Goal: Communication & Community: Answer question/provide support

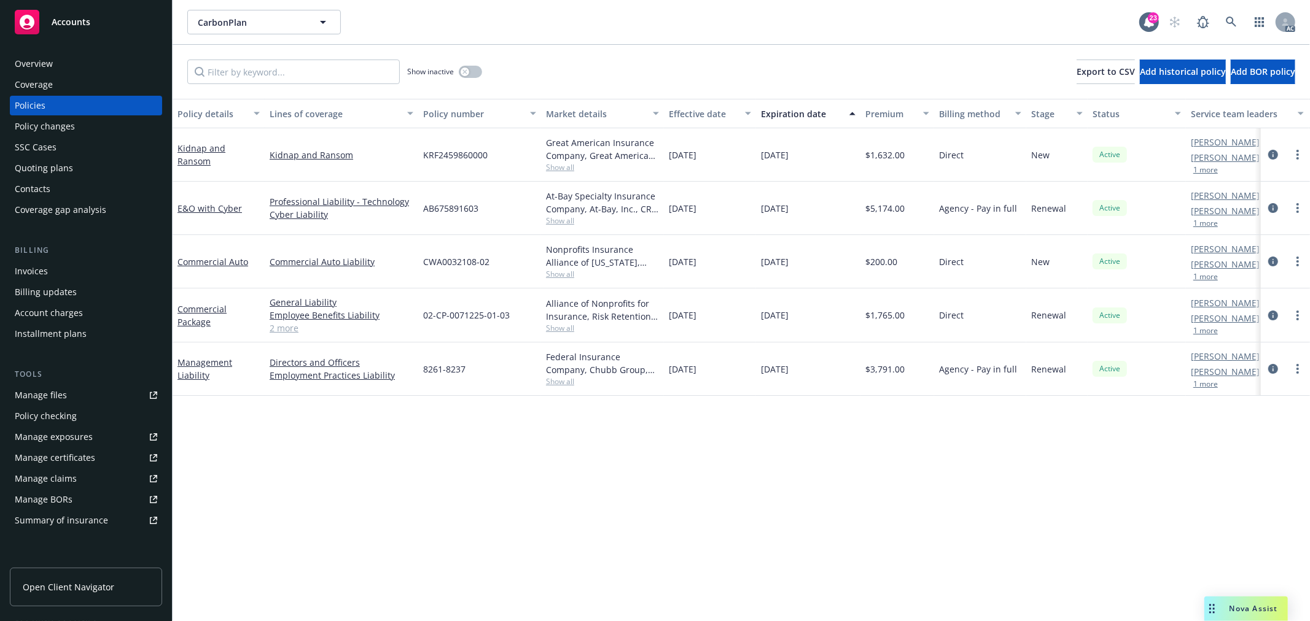
click at [1240, 608] on span "Nova Assist" at bounding box center [1253, 609] width 49 height 10
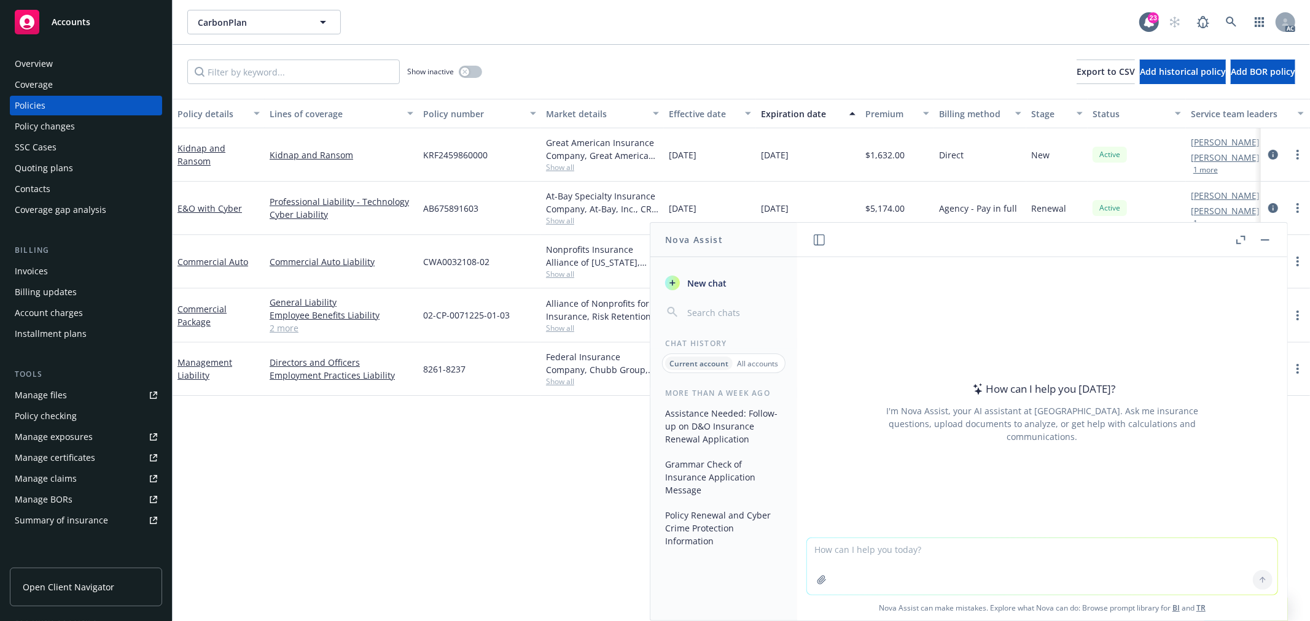
click at [962, 550] on textarea at bounding box center [1042, 567] width 470 height 56
paste textarea "Hi [PERSON_NAME], I hope you are having a great week! Thank you for completing …"
type textarea "润色：Hi [PERSON_NAME], I hope you are having a great week! Thank you for completi…"
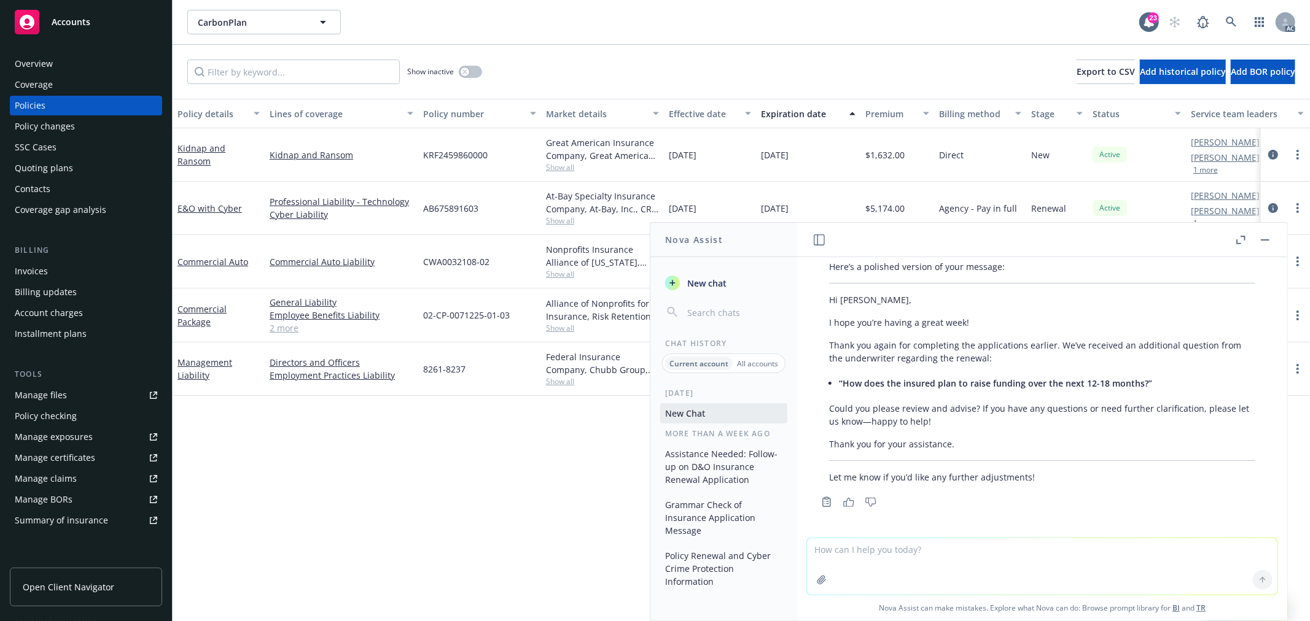
scroll to position [158, 0]
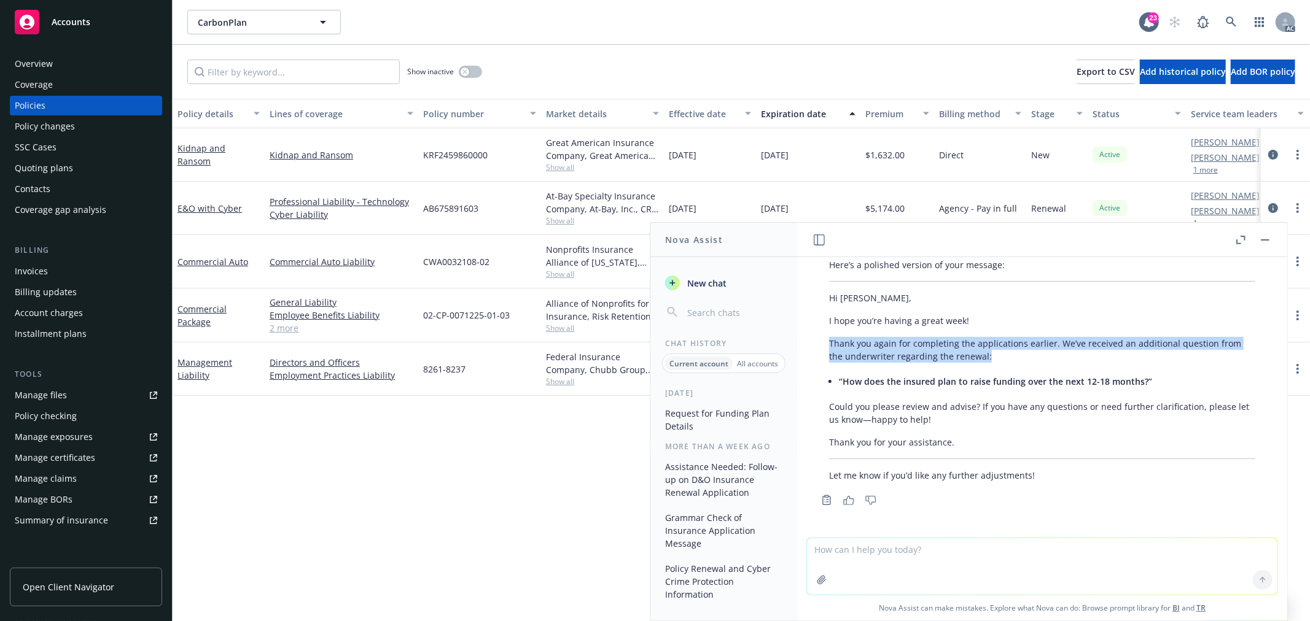
drag, startPoint x: 830, startPoint y: 340, endPoint x: 990, endPoint y: 357, distance: 161.3
click at [990, 357] on p "Thank you again for completing the applications earlier. We’ve received an addi…" at bounding box center [1042, 350] width 426 height 26
copy p "Thank you again for completing the applications earlier. We’ve received an addi…"
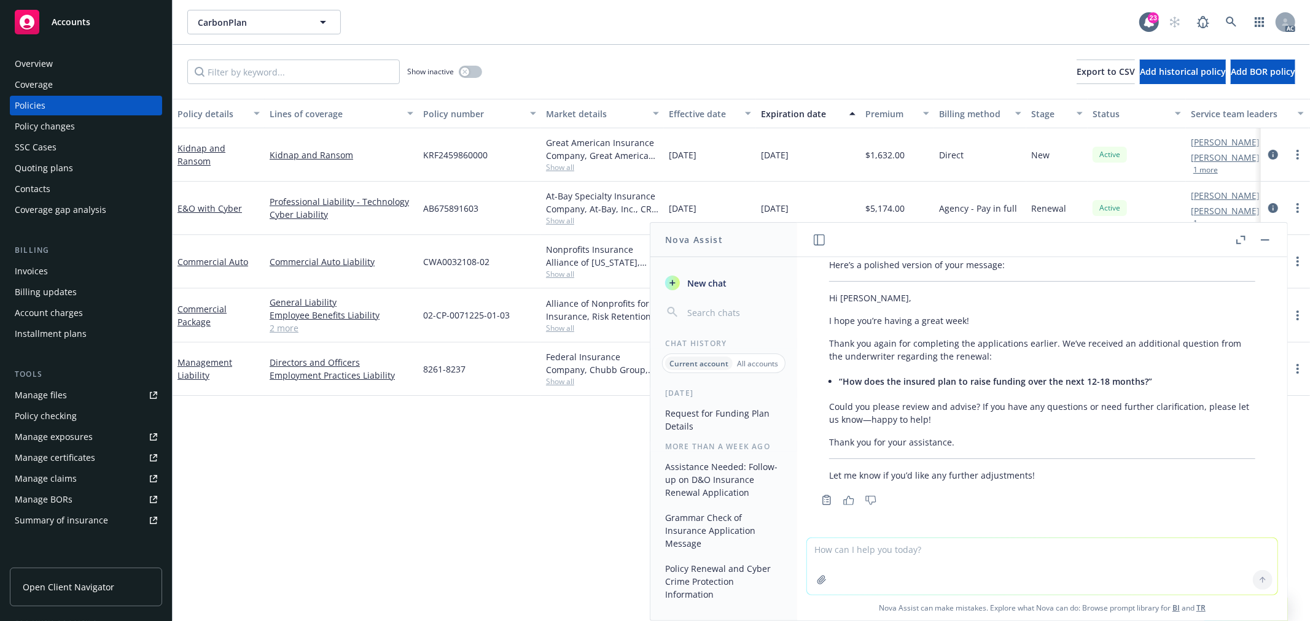
click at [928, 418] on p "Could you please review and advise? If you have any questions or need further c…" at bounding box center [1042, 413] width 426 height 26
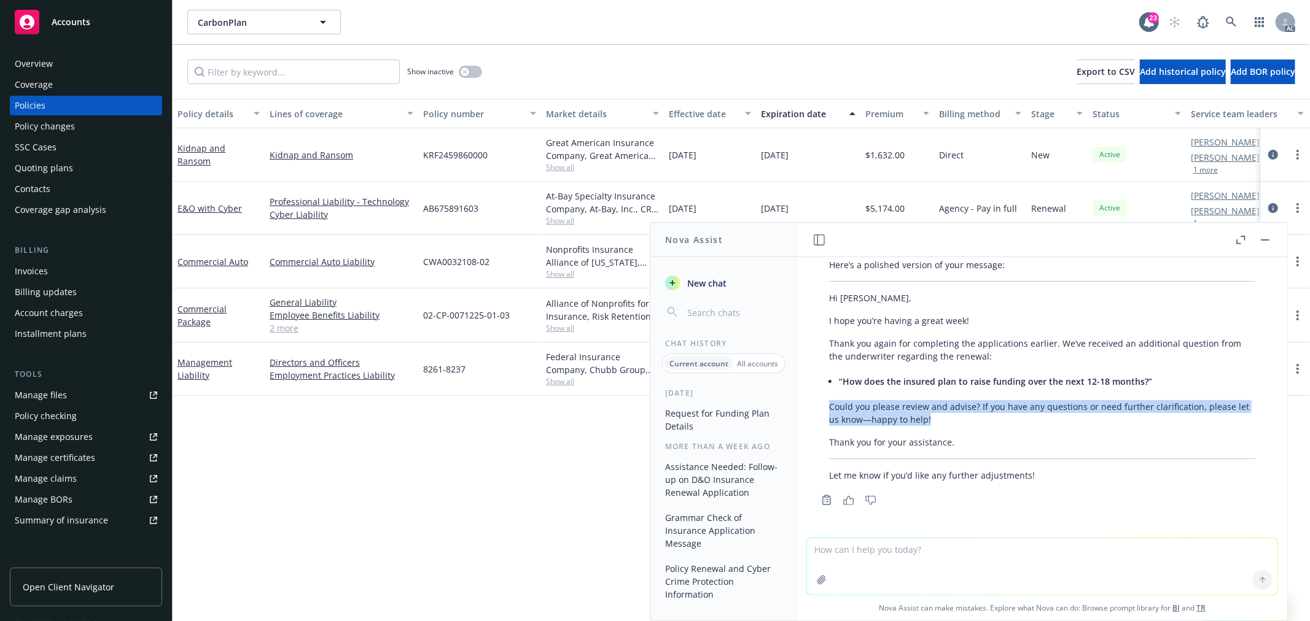
drag, startPoint x: 831, startPoint y: 399, endPoint x: 979, endPoint y: 419, distance: 149.3
click at [979, 419] on div "Here’s a polished version of your message: Hi [PERSON_NAME], I hope you’re havi…" at bounding box center [1042, 370] width 451 height 233
copy p "Could you please review and advise? If you have any questions or need further c…"
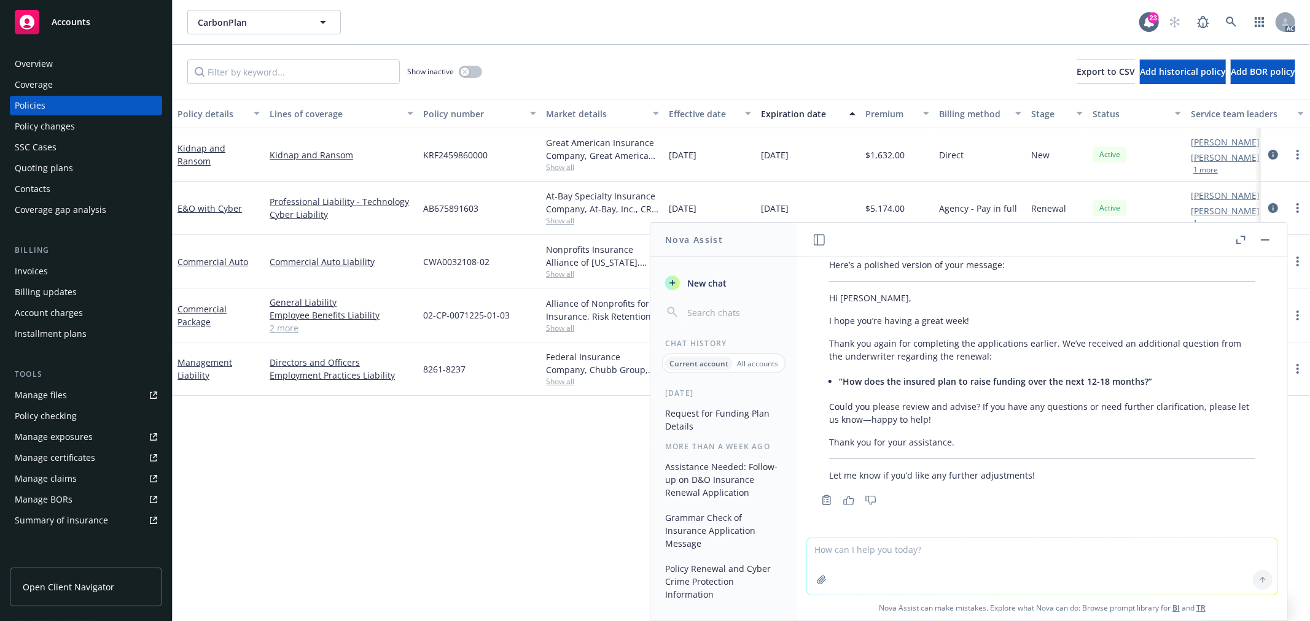
click at [873, 550] on textarea at bounding box center [1042, 567] width 470 height 56
paste textarea "Note CG2144 Premises Limitation form will be added to the policy at renewal. We…"
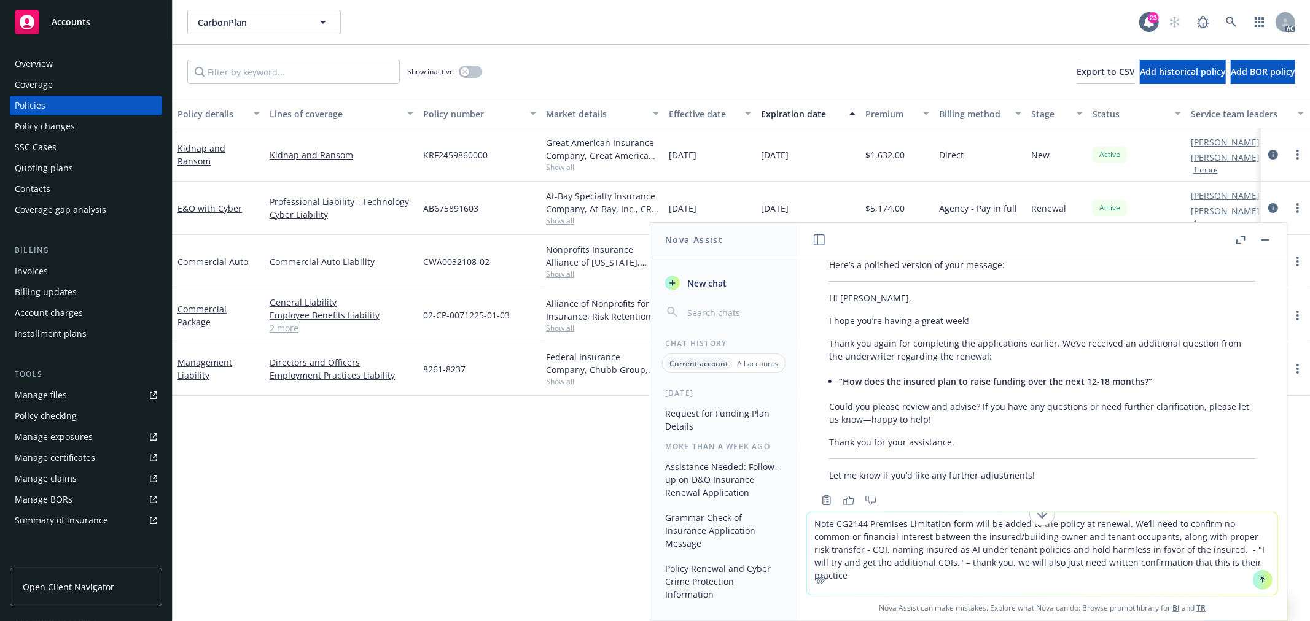
click at [1180, 548] on textarea "Note CG2144 Premises Limitation form will be added to the policy at renewal. We…" at bounding box center [1042, 554] width 470 height 82
click at [809, 523] on textarea "Note CG2144 Premises Limitation form will be added to the policy at renewal. We…" at bounding box center [1042, 554] width 470 height 82
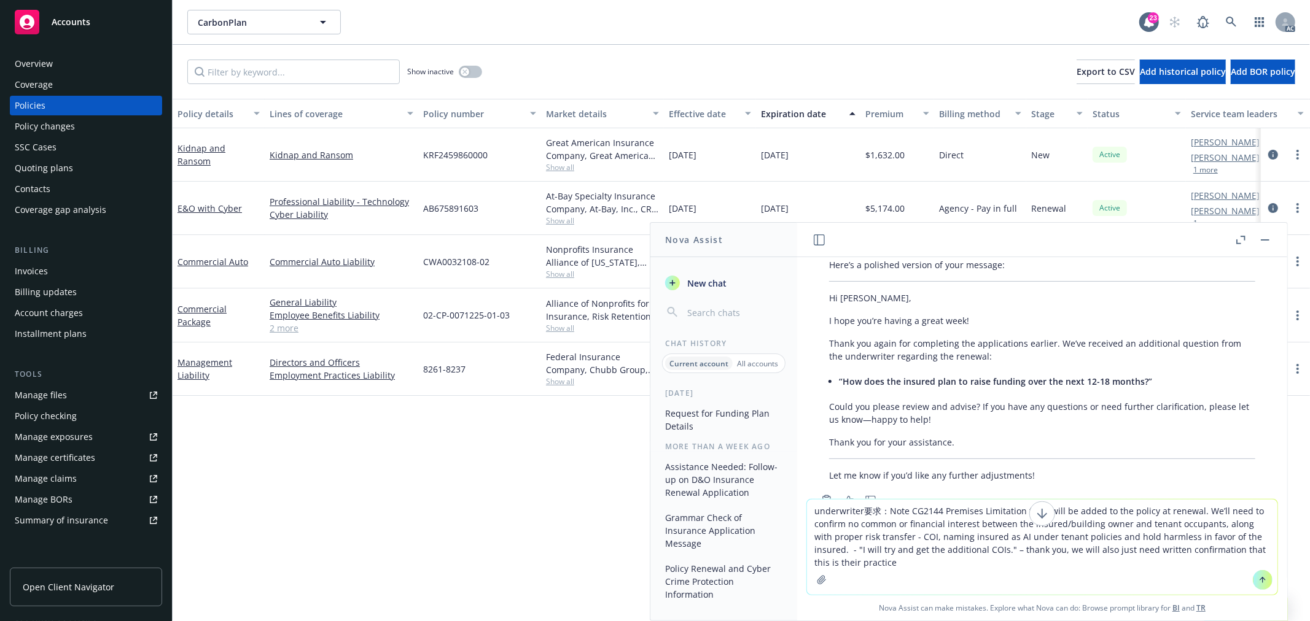
click at [811, 548] on textarea "underwriter要求：Note CG2144 Premises Limitation form will be added to the policy …" at bounding box center [1042, 547] width 470 height 95
click at [1015, 551] on textarea "underwriter要求：Note CG2144 Premises Limitation form will be added to the policy …" at bounding box center [1042, 547] width 470 height 95
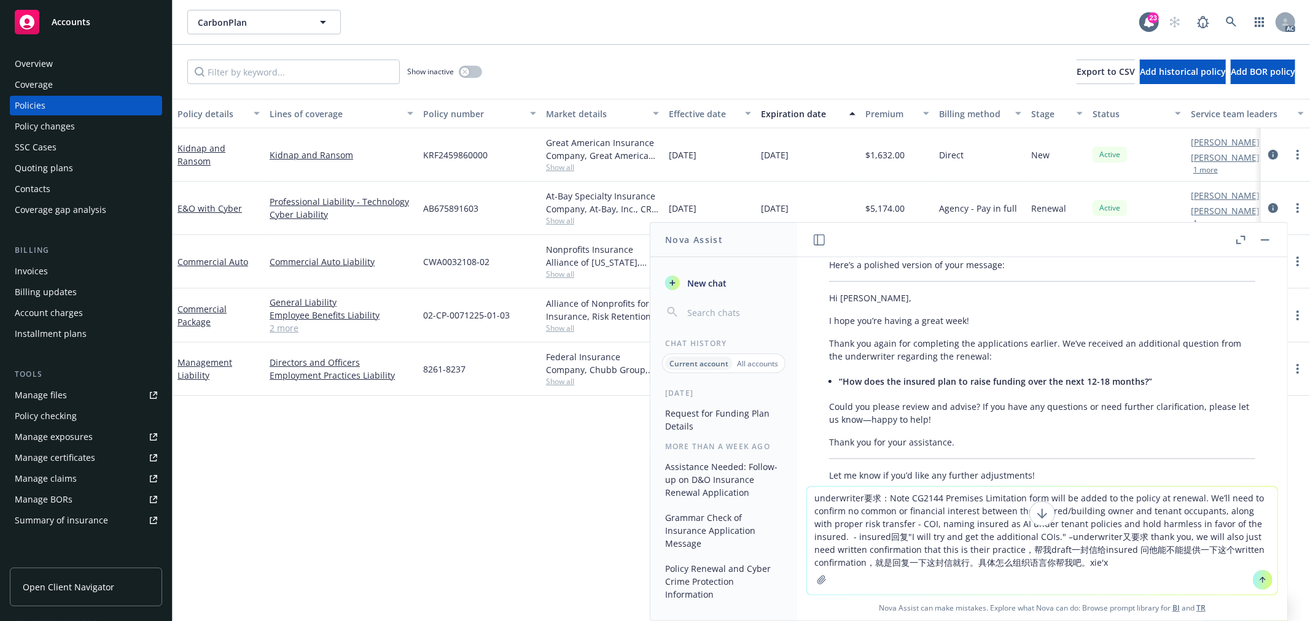
type textarea "underwriter要求：Note CG2144 Premises Limitation form will be added to the policy …"
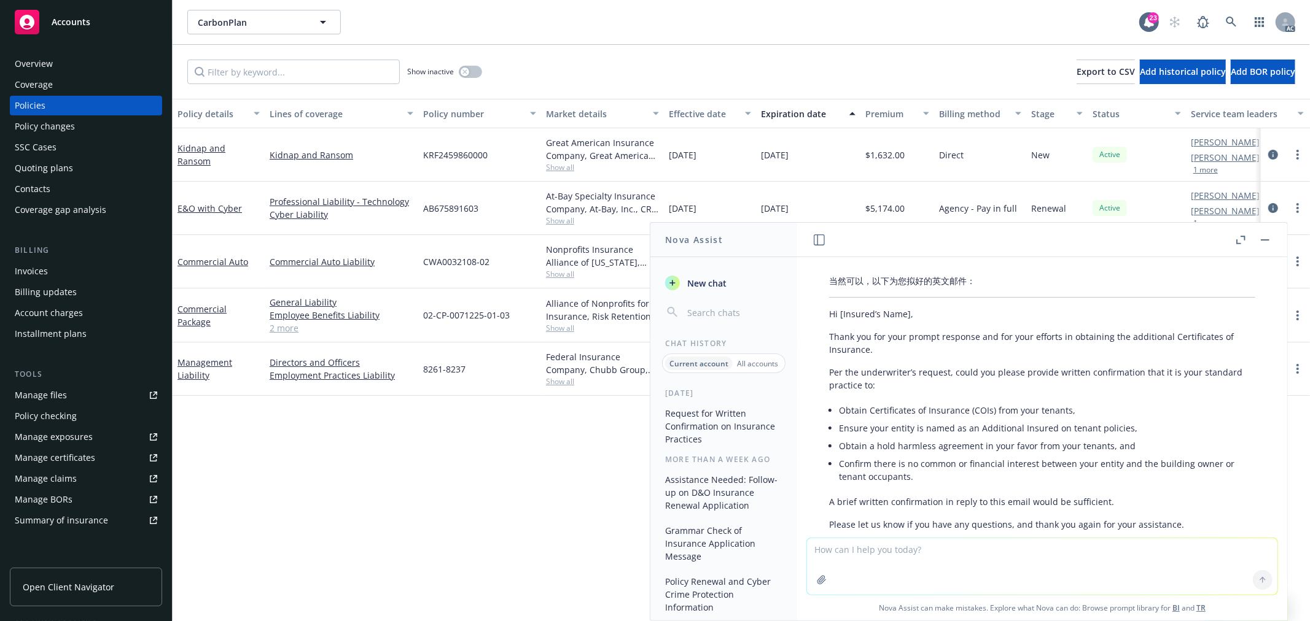
scroll to position [522, 0]
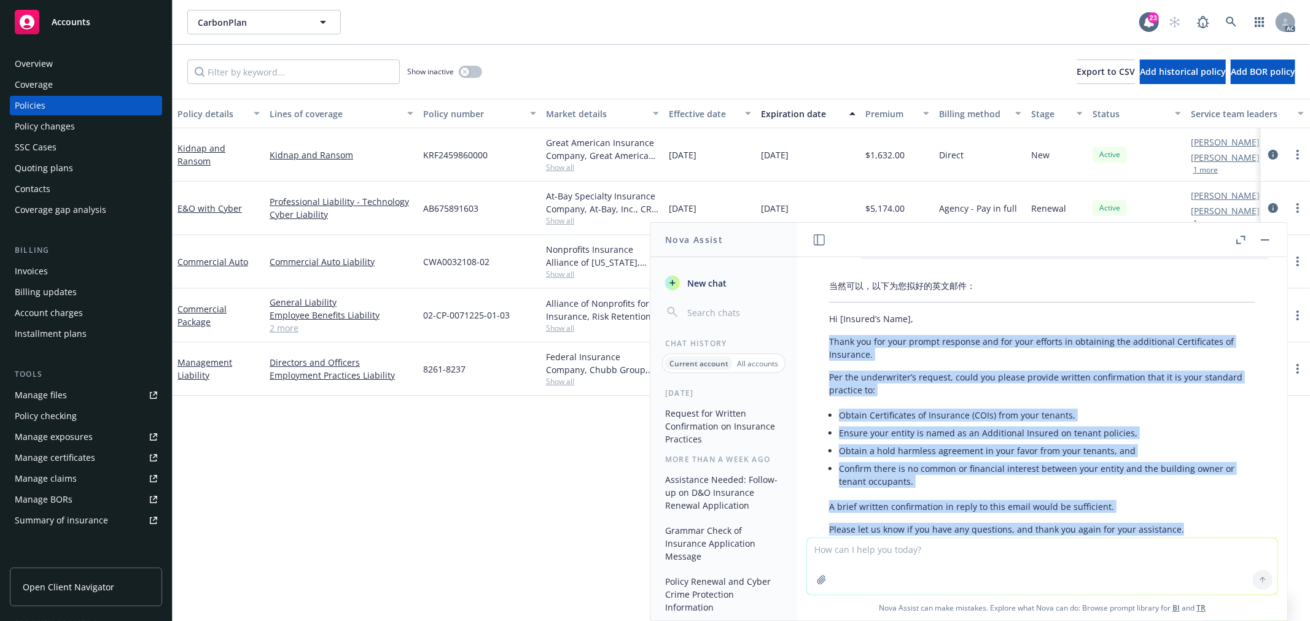
drag, startPoint x: 829, startPoint y: 340, endPoint x: 1181, endPoint y: 524, distance: 397.2
click at [1181, 524] on div "当然可以，以下为您拟好的英文邮件： Hi [Insured’s Name], Thank you for your prompt response and f…" at bounding box center [1042, 449] width 451 height 348
copy div "Thank you for your prompt response and for your efforts in obtaining the additi…"
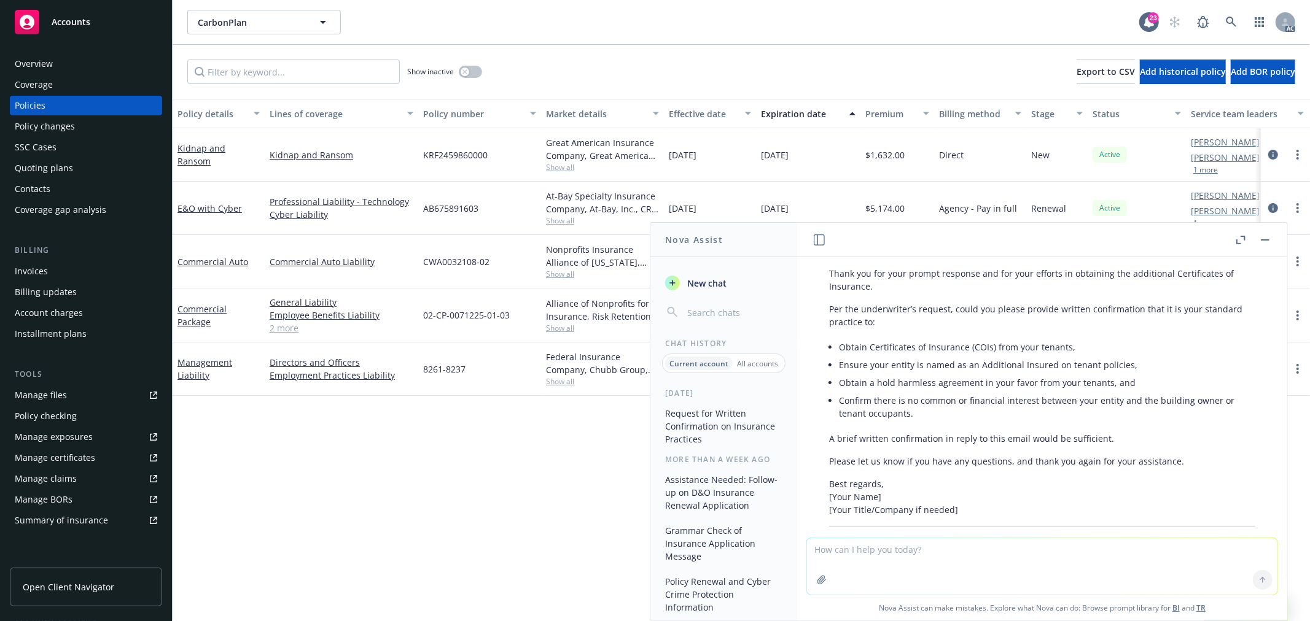
click at [908, 547] on textarea at bounding box center [1042, 567] width 470 height 56
drag, startPoint x: 855, startPoint y: 547, endPoint x: 790, endPoint y: 543, distance: 65.2
click at [796, 543] on div "Nova Assist New chat Chat History Current account All accounts [DATE] Request f…" at bounding box center [1041, 421] width 491 height 399
drag, startPoint x: 879, startPoint y: 547, endPoint x: 1000, endPoint y: 545, distance: 120.4
click at [999, 545] on textarea "underwriter最后不就是说这个行为是" at bounding box center [1042, 566] width 470 height 58
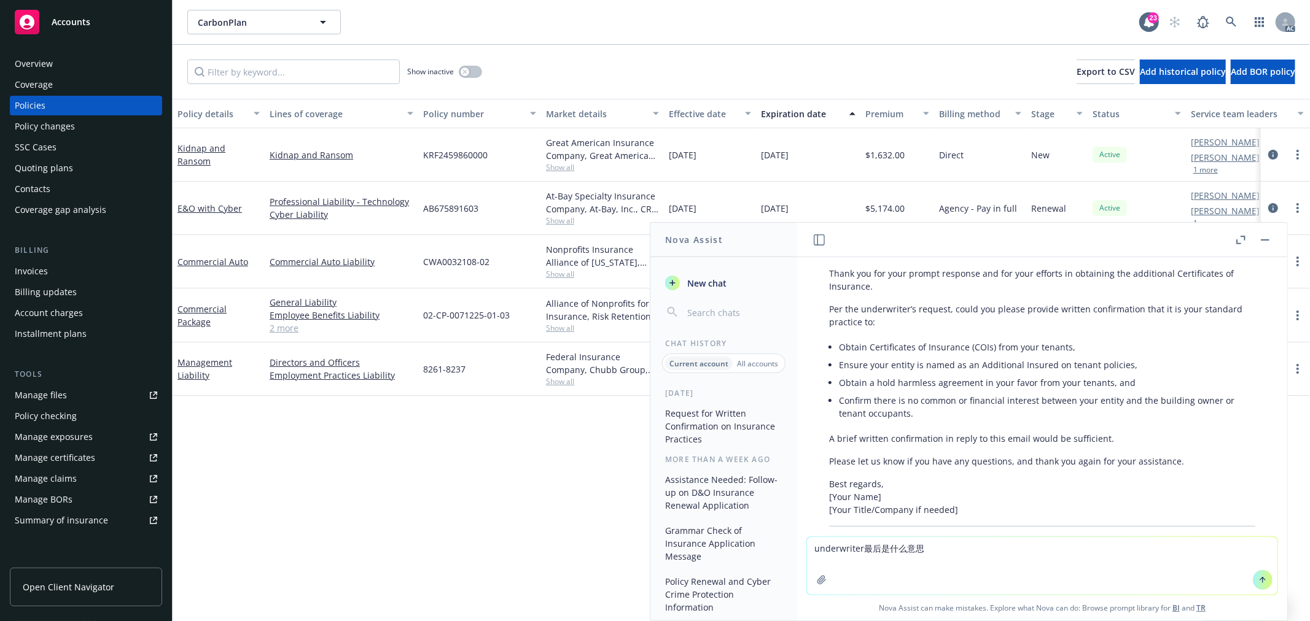
type textarea "underwriter最后是什么意思？"
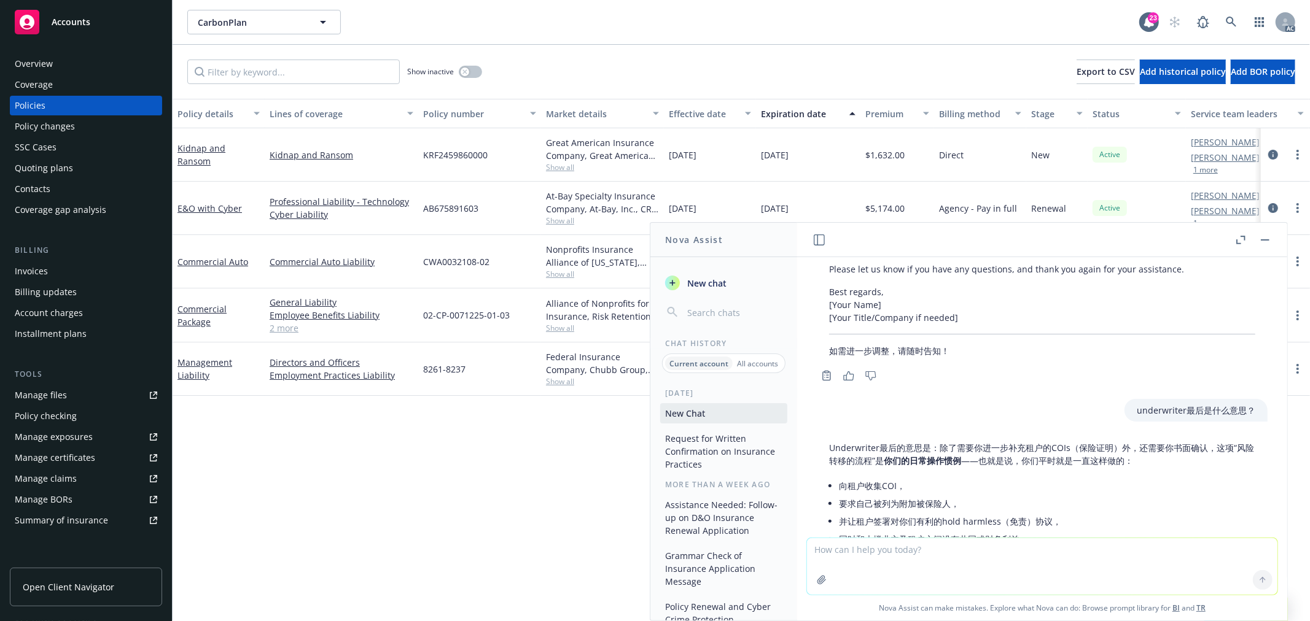
scroll to position [920, 0]
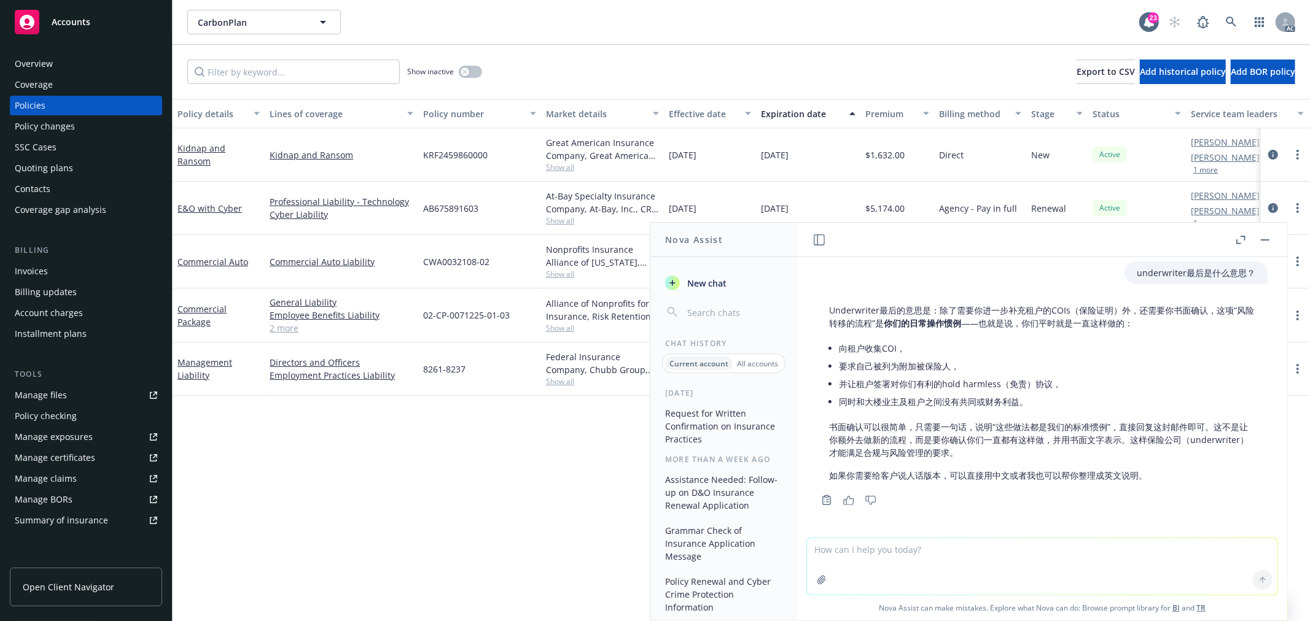
click at [951, 550] on textarea at bounding box center [1042, 567] width 470 height 56
click at [846, 559] on textarea "但是你给我draft的email有点繁琐，就是让insured 通过回复这封邮件确认是他们的日常操作惯例就好了，不用列小项了，我会把underwriter的原…" at bounding box center [1042, 566] width 470 height 58
click at [991, 570] on textarea "但是你给我draft的email有点繁琐，就是让insured 通过回复这封邮件确认是他们的日常操作惯例就好了，不用列小项了，把underwriter的原始要…" at bounding box center [1042, 566] width 470 height 58
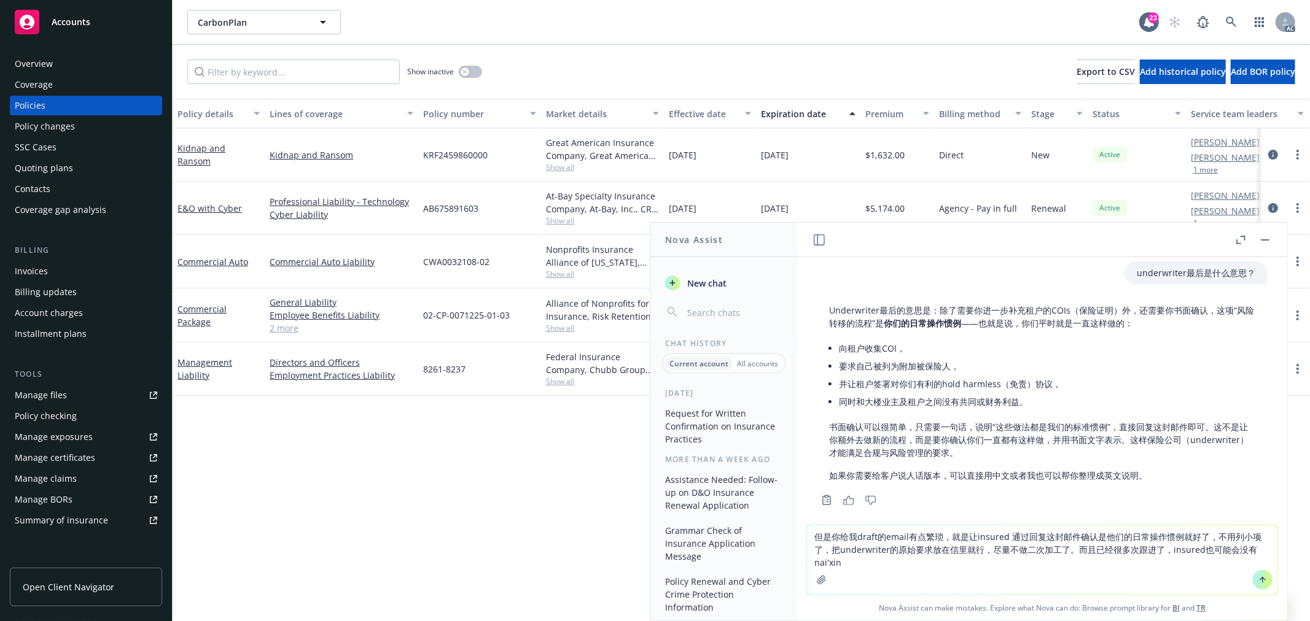
type textarea "但是你给我draft的email有点繁琐，就是让insured 通过回复这封邮件确认是他们的日常操作惯例就好了，不用列小项了，把underwriter的原始要…"
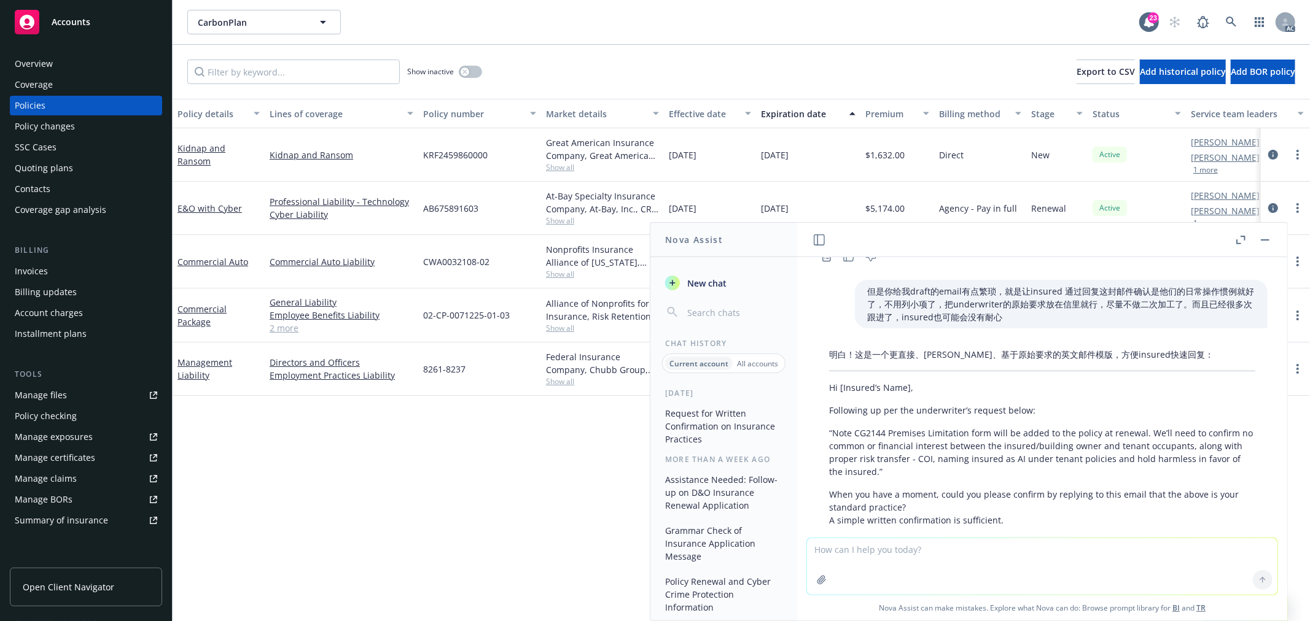
scroll to position [1232, 0]
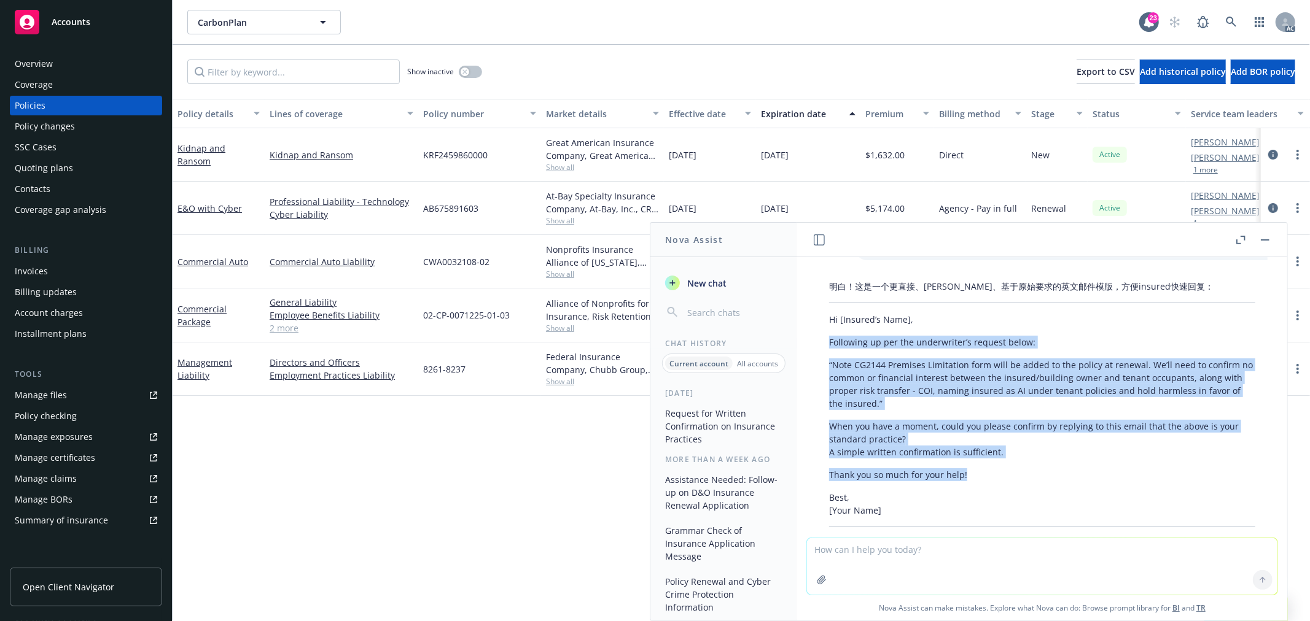
drag, startPoint x: 969, startPoint y: 473, endPoint x: 824, endPoint y: 336, distance: 199.8
click at [824, 336] on div "明白！这是一个更直接、[PERSON_NAME]、基于原始要求的英文邮件模版，方便insured快速回复： Hi [Insured’s Name], Foll…" at bounding box center [1042, 415] width 451 height 280
copy div "Following up per the underwriter’s request below: “Note CG2144 Premises Limitat…"
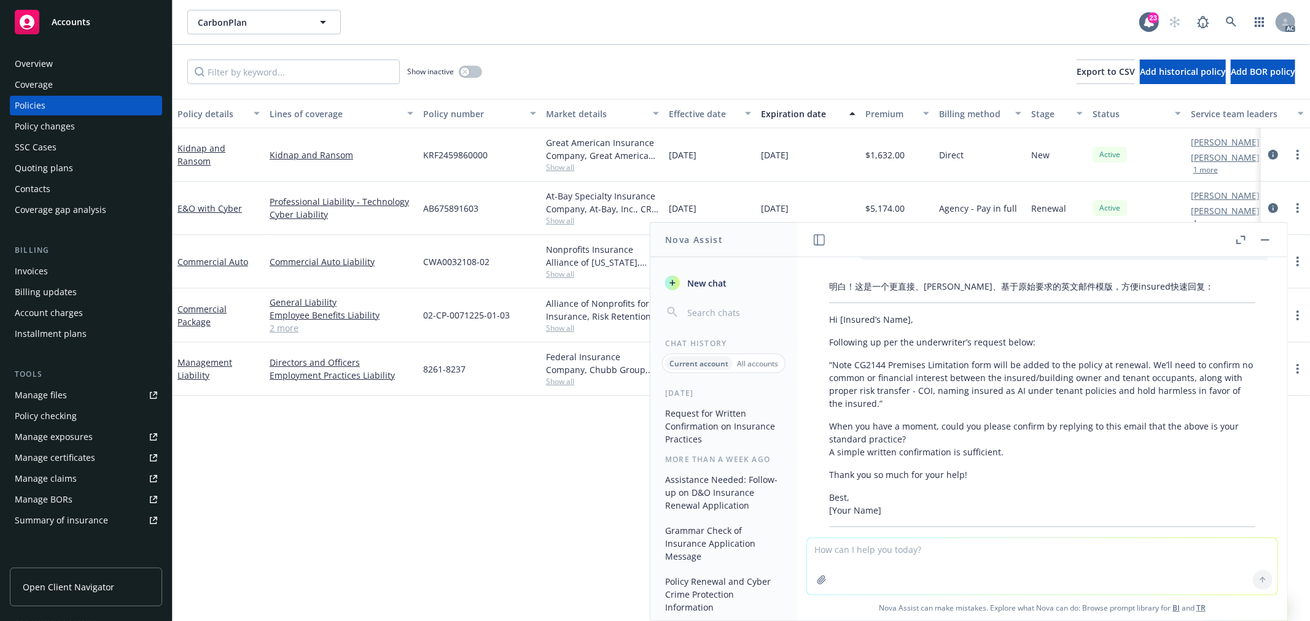
click at [933, 551] on textarea at bounding box center [1042, 567] width 470 height 56
paste textarea "Thank you so much for your response. When you have a moment, could you please c…"
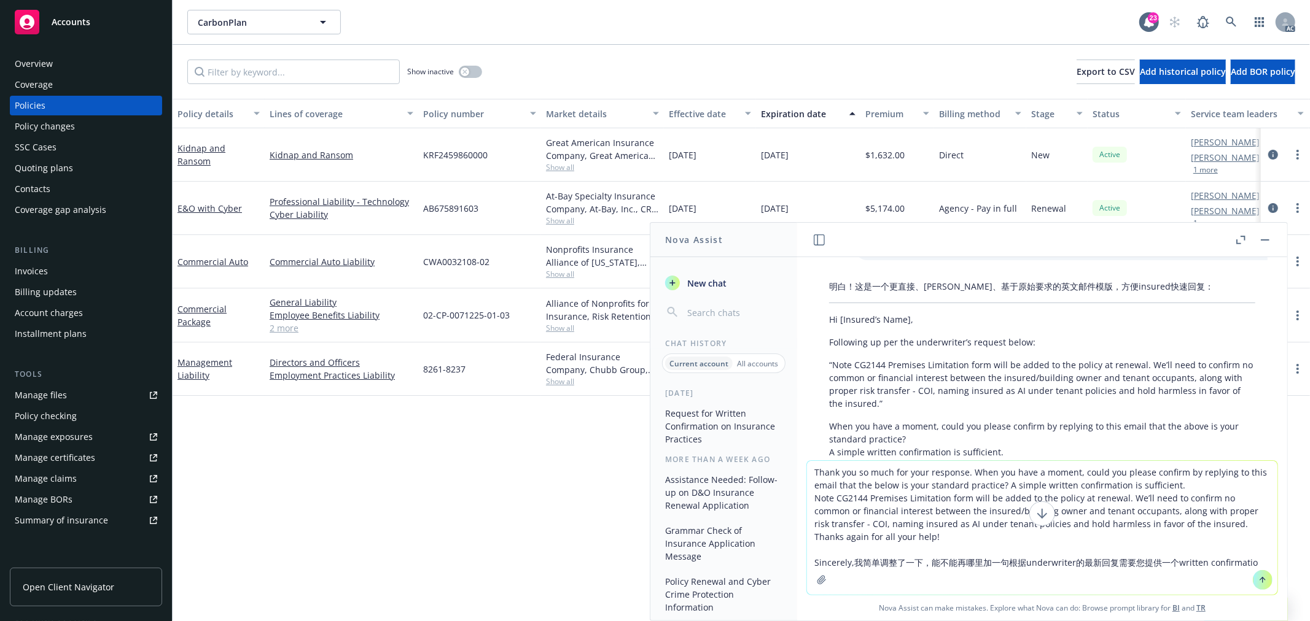
type textarea "Thank you so much for your response. When you have a moment, could you please c…"
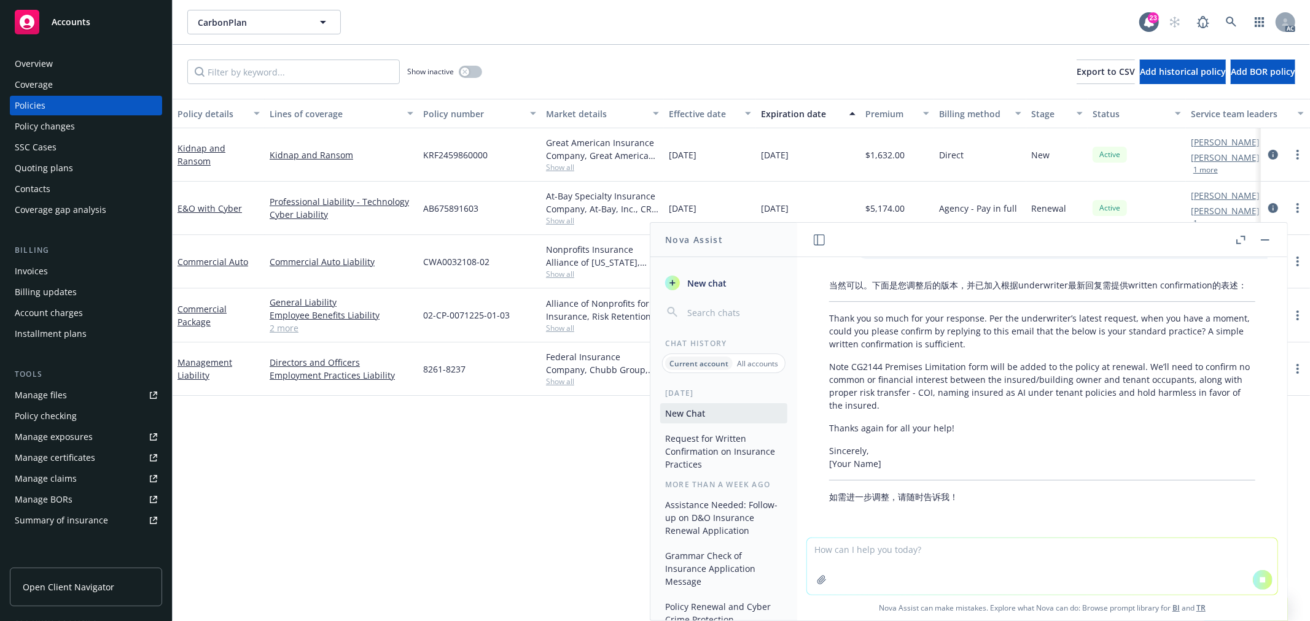
scroll to position [1722, 0]
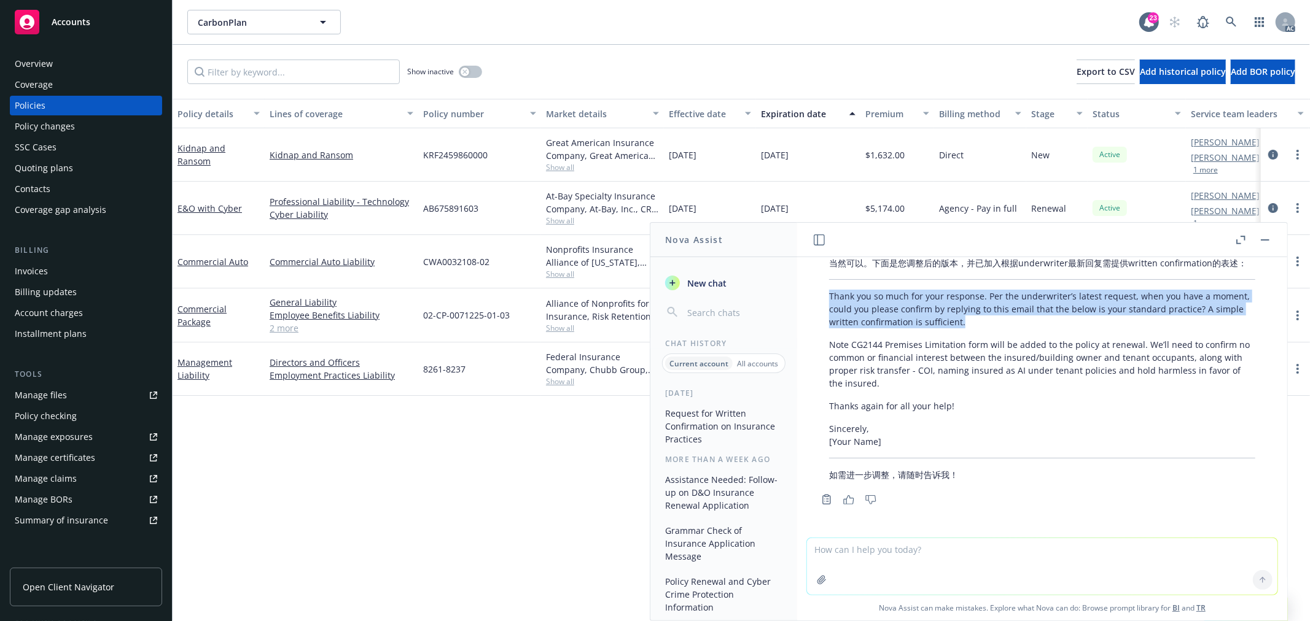
drag, startPoint x: 1002, startPoint y: 317, endPoint x: 830, endPoint y: 292, distance: 173.2
click at [830, 292] on p "Thank you so much for your response. Per the underwriter’s latest request, when…" at bounding box center [1042, 309] width 426 height 39
copy p "Thank you so much for your response. Per the underwriter’s latest request, when…"
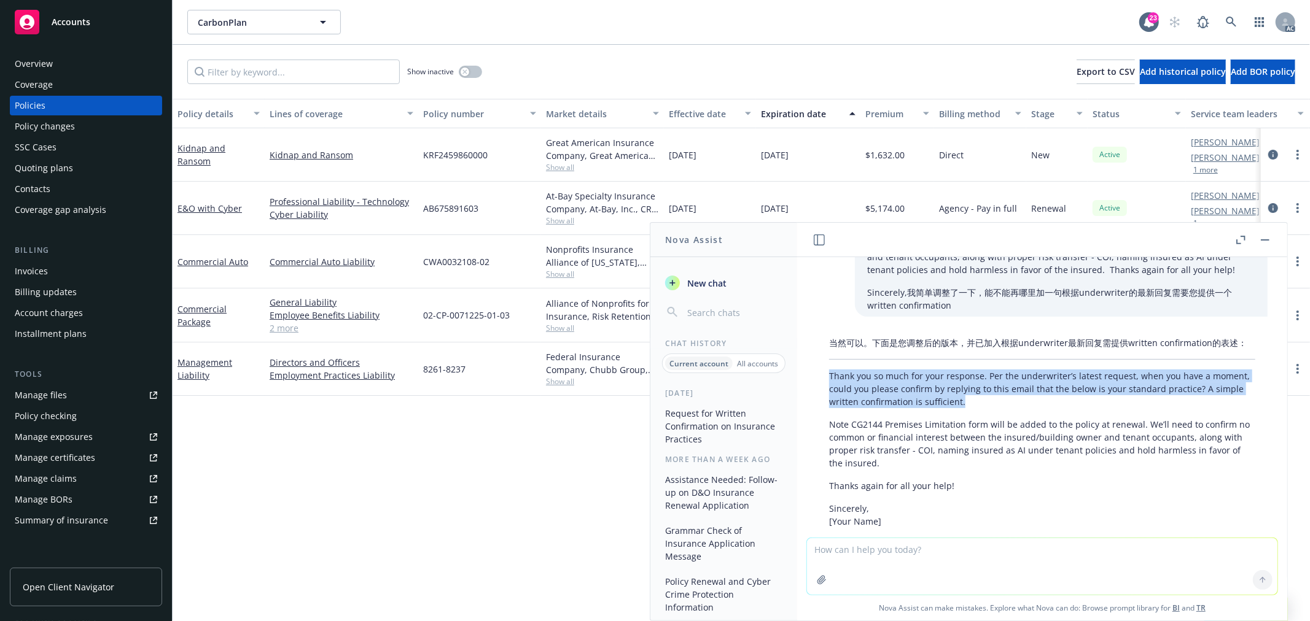
scroll to position [1654, 0]
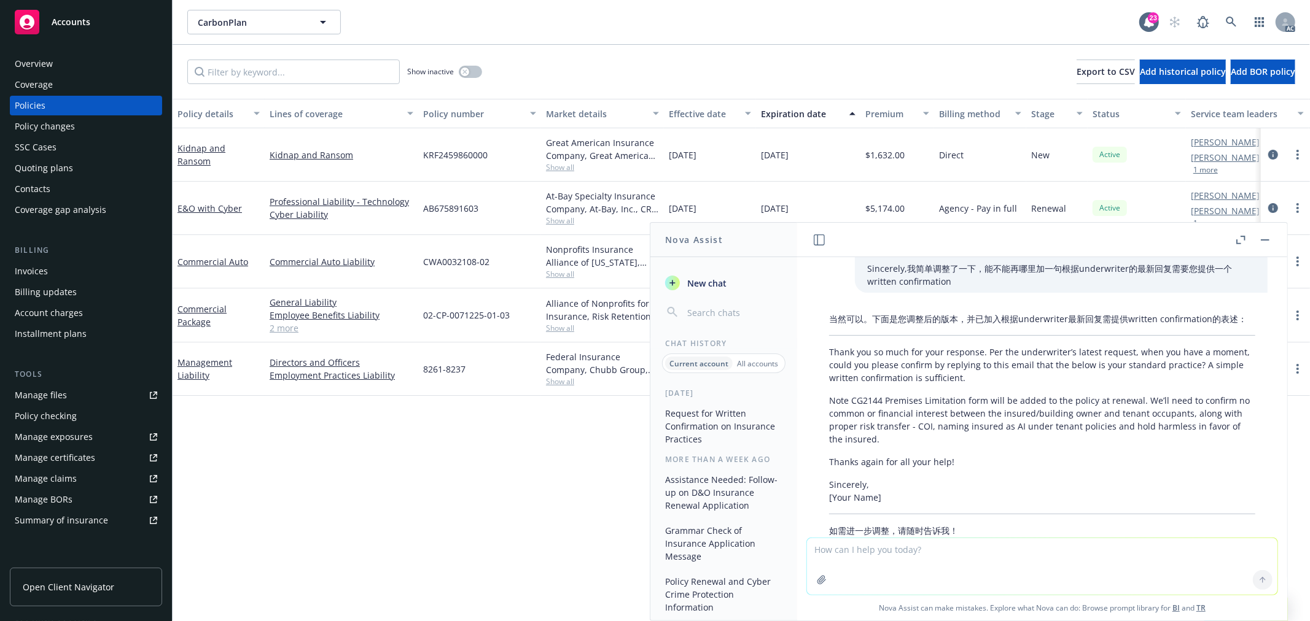
click at [898, 553] on textarea at bounding box center [1042, 567] width 470 height 56
drag, startPoint x: 1175, startPoint y: 276, endPoint x: 1174, endPoint y: 270, distance: 6.3
click at [1174, 275] on p "Sincerely,我简单调整了一下，能不能再哪里加一句根据underwriter的最新回复需要您提供一个written confirmation" at bounding box center [1061, 275] width 388 height 26
drag, startPoint x: 1187, startPoint y: 267, endPoint x: 1193, endPoint y: 282, distance: 16.5
click at [1193, 282] on p "Sincerely,我简单调整了一下，能不能再哪里加一句根据underwriter的最新回复需要您提供一个written confirmation" at bounding box center [1061, 275] width 388 height 26
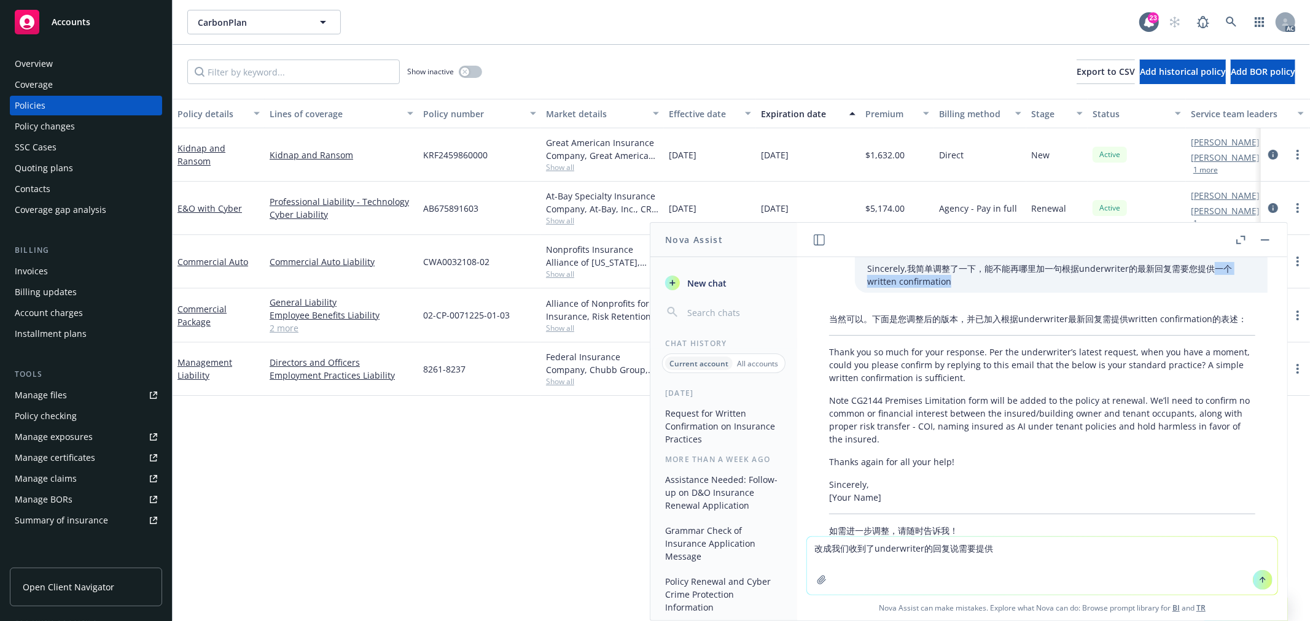
copy p "一个written confirmation"
click at [1045, 550] on textarea "改成我们收到了underwriter的回复说需要提供" at bounding box center [1042, 566] width 470 height 58
paste textarea "一个written confirmation"
type textarea "改成我们收到了underwriter的回复说需要提供一个written confirmation"
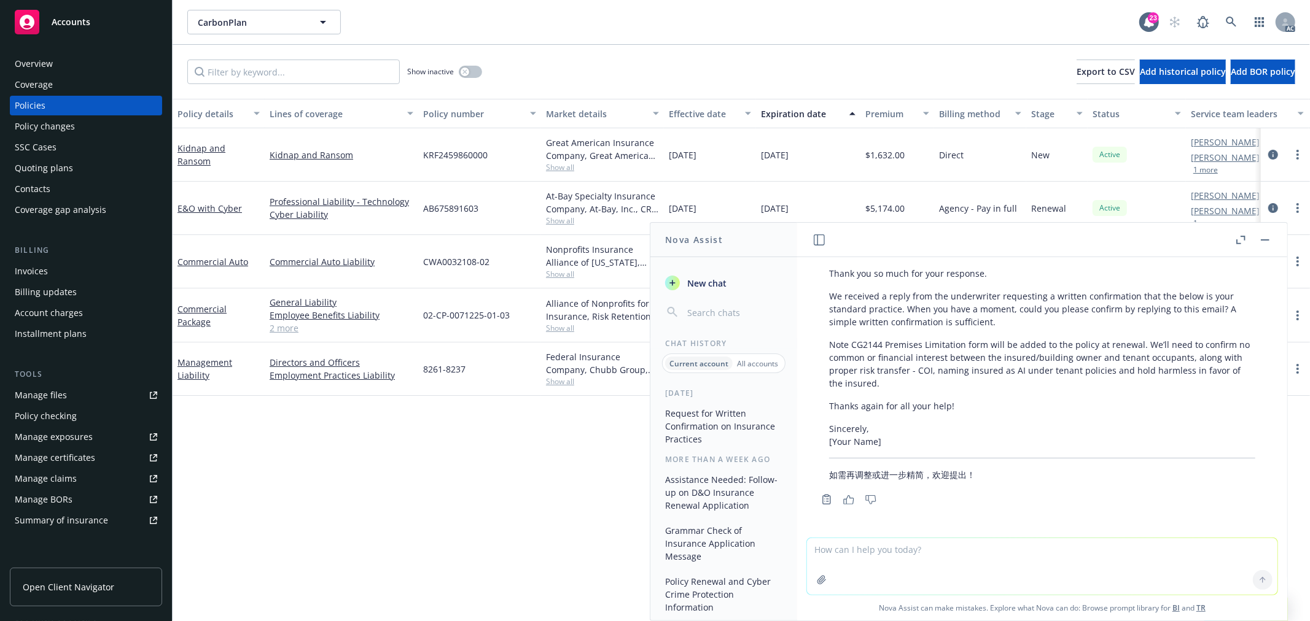
scroll to position [1985, 0]
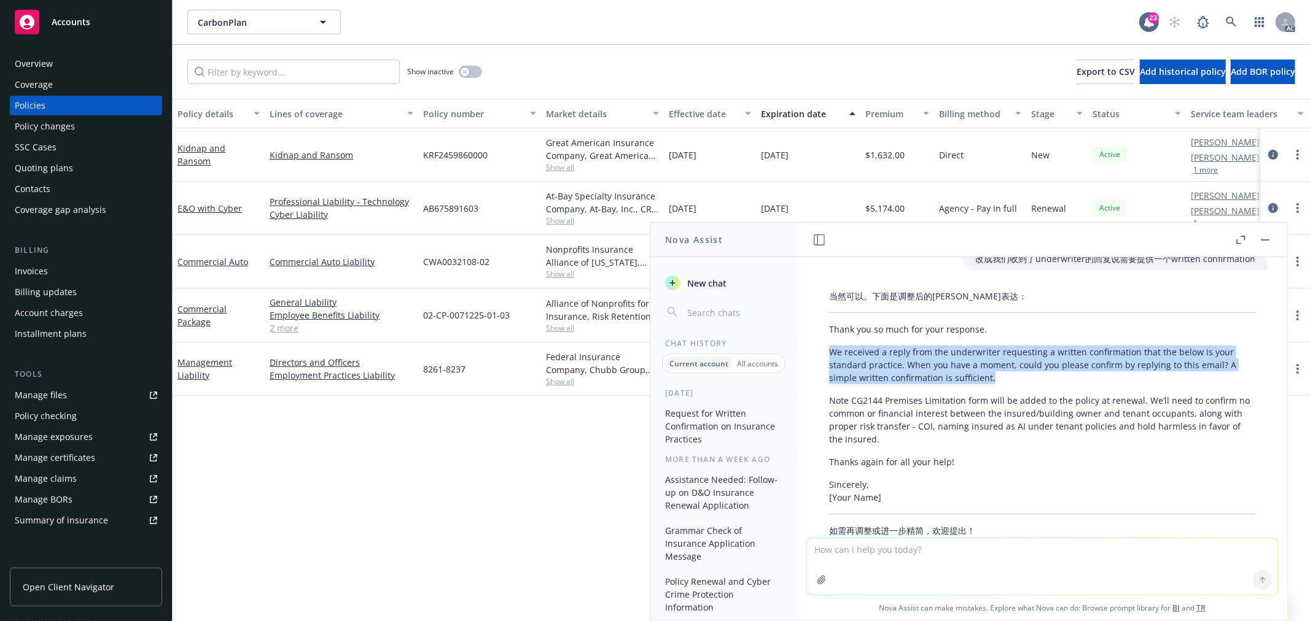
drag, startPoint x: 830, startPoint y: 365, endPoint x: 1009, endPoint y: 389, distance: 180.9
click at [1009, 384] on p "We received a reply from the underwriter requesting a written confirmation that…" at bounding box center [1042, 365] width 426 height 39
copy p "We received a reply from the underwriter requesting a written confirmation that…"
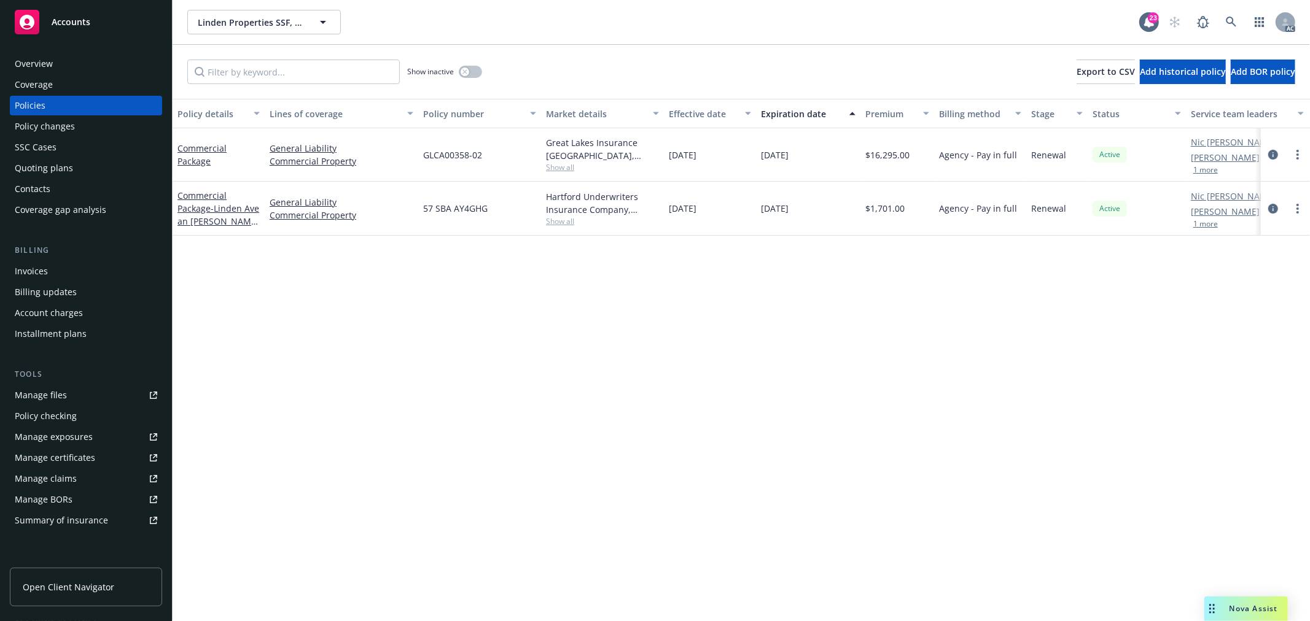
click at [557, 167] on span "Show all" at bounding box center [602, 167] width 113 height 10
click at [730, 345] on div "Policy details Lines of coverage Policy number Market details Effective date Ex…" at bounding box center [741, 360] width 1137 height 523
click at [567, 224] on span "Show all" at bounding box center [602, 221] width 113 height 10
click at [728, 324] on div "Policy details Lines of coverage Policy number Market details Effective date Ex…" at bounding box center [741, 360] width 1137 height 523
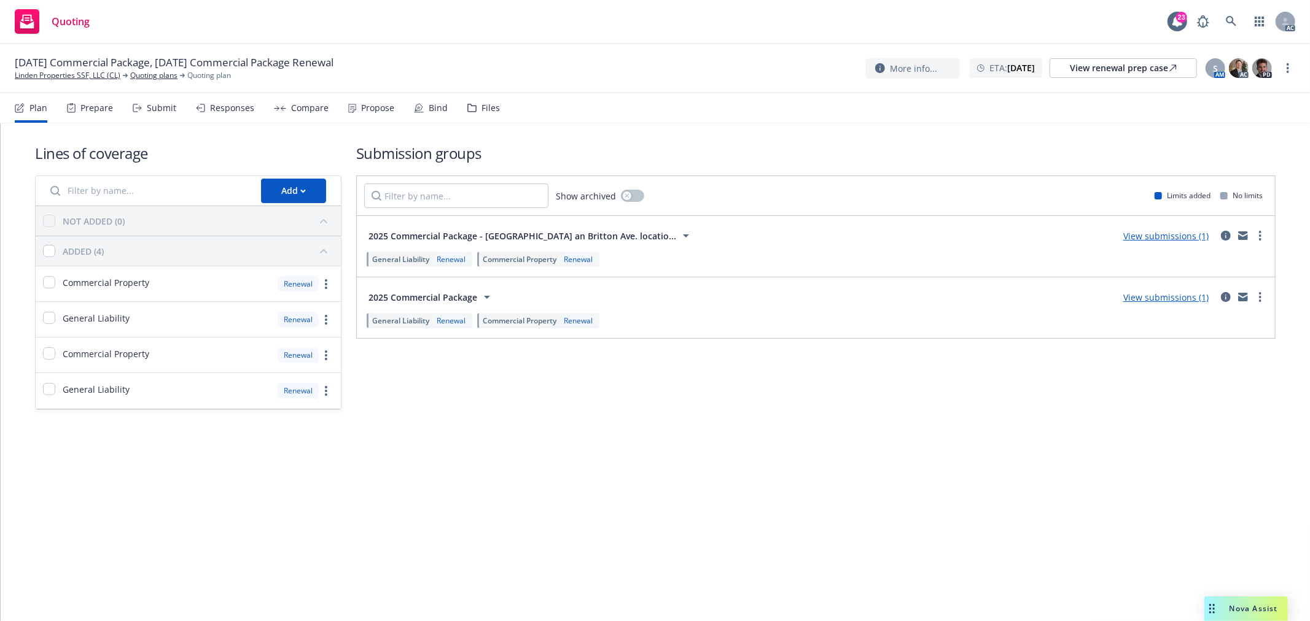
click at [152, 109] on div "Submit" at bounding box center [161, 108] width 29 height 10
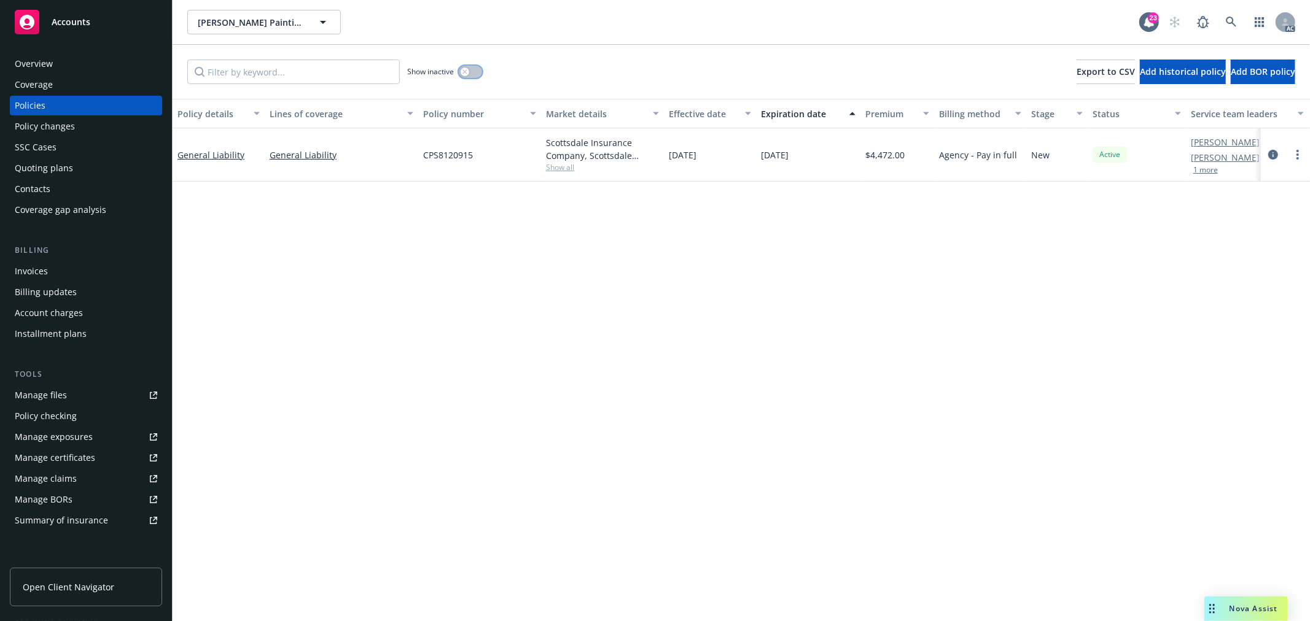
click at [470, 76] on button "button" at bounding box center [470, 72] width 23 height 12
